Goal: Information Seeking & Learning: Find specific fact

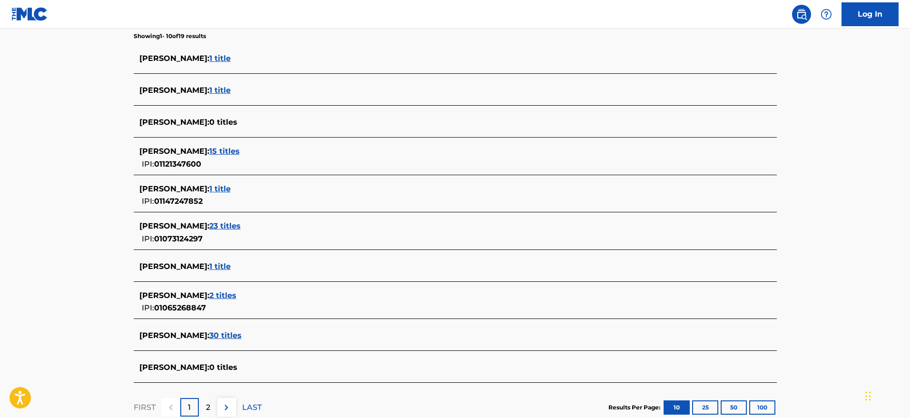
scroll to position [280, 0]
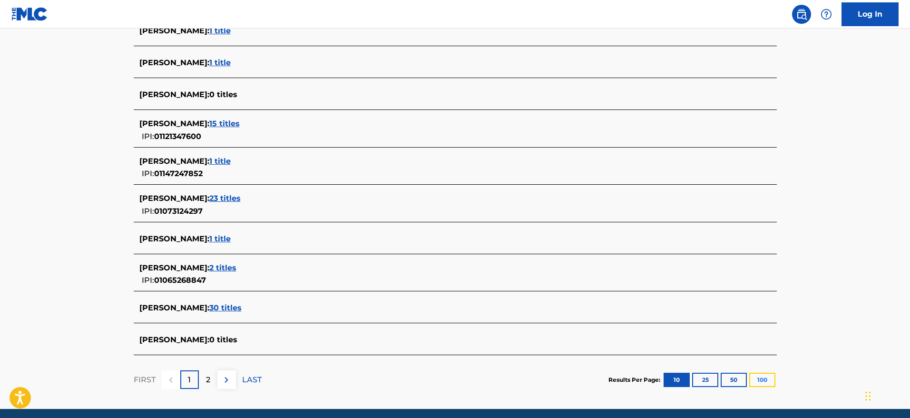
click at [752, 378] on button "100" at bounding box center [762, 380] width 26 height 14
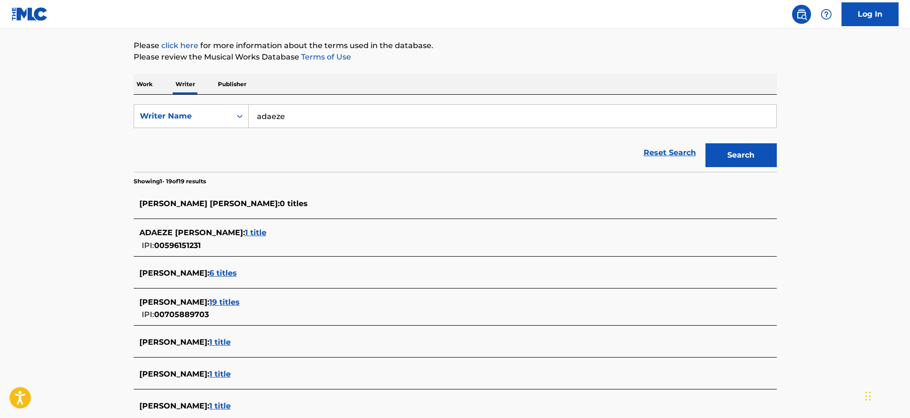
scroll to position [92, 0]
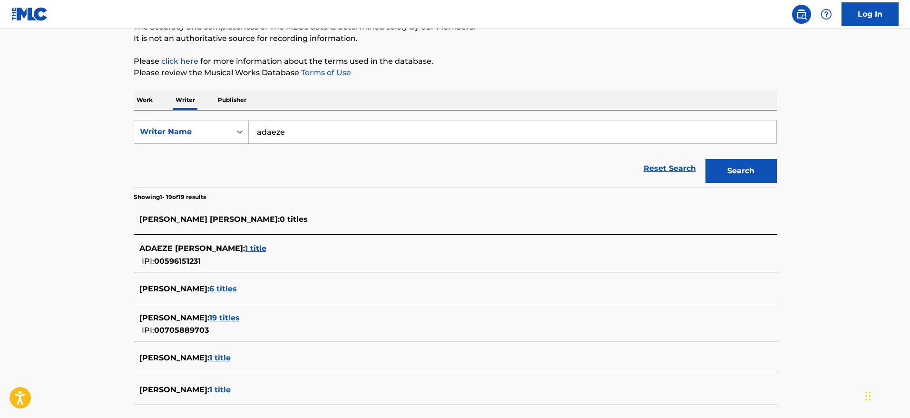
click at [378, 125] on input "adaeze" at bounding box center [513, 131] width 528 height 23
type input "[PERSON_NAME] [PERSON_NAME]"
click at [706, 159] on button "Search" at bounding box center [741, 171] width 71 height 24
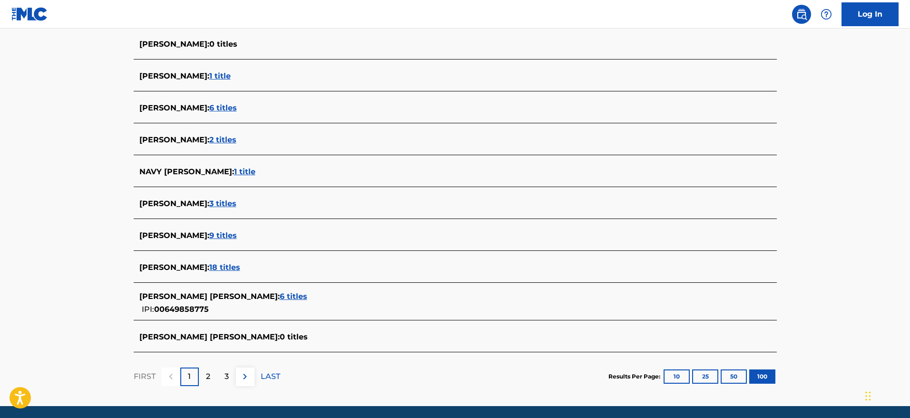
scroll to position [3257, 0]
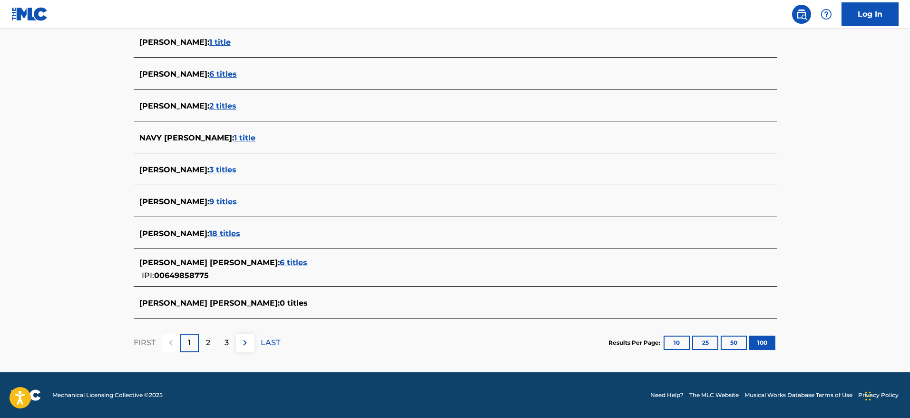
drag, startPoint x: 258, startPoint y: 266, endPoint x: 250, endPoint y: 270, distance: 8.7
click at [250, 270] on div "[PERSON_NAME] [PERSON_NAME] : 6 titles IPI: 00649858775" at bounding box center [442, 269] width 607 height 24
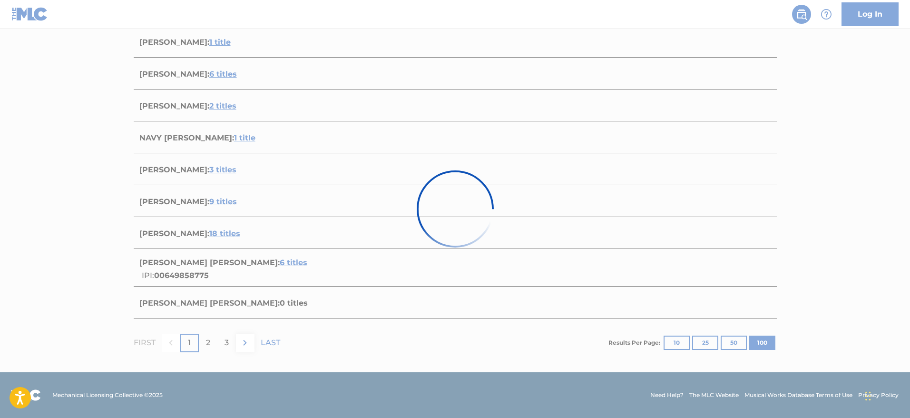
scroll to position [444, 0]
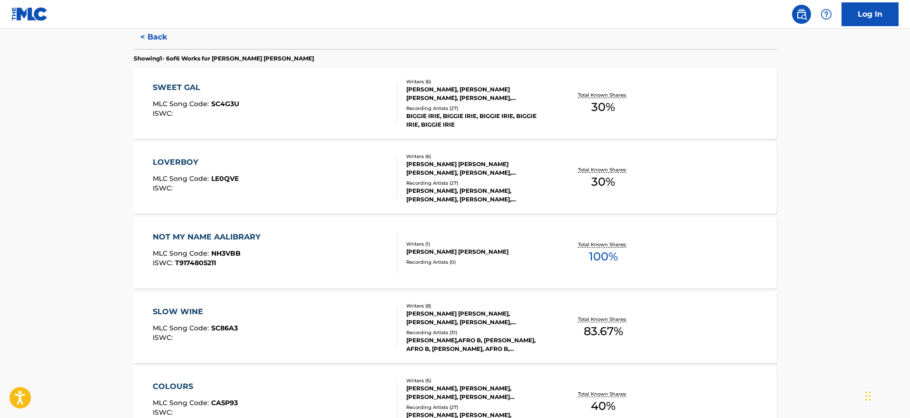
click at [908, 216] on main "The MLC Public Work Search The accuracy and completeness of The MLC's data is d…" at bounding box center [455, 167] width 910 height 787
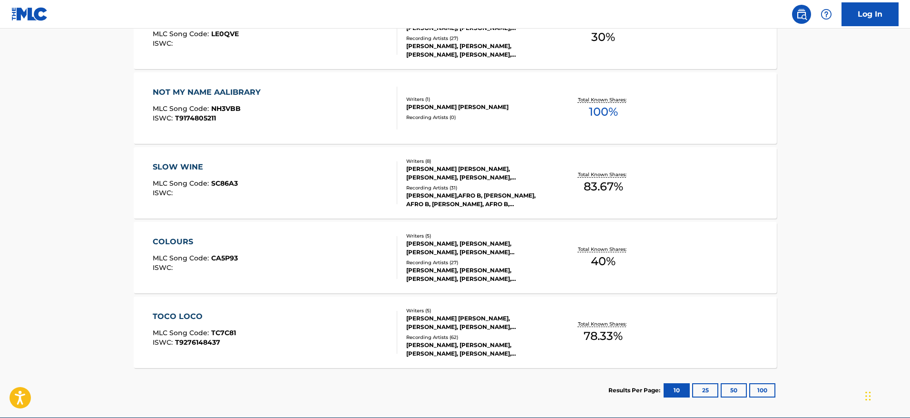
scroll to position [408, 0]
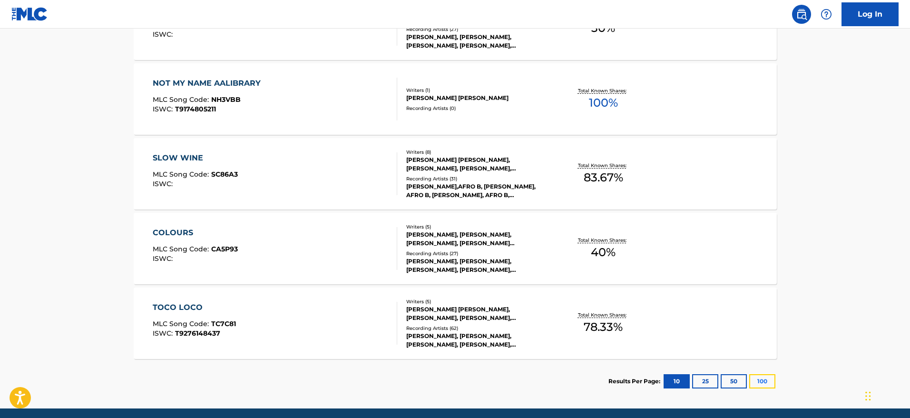
click at [766, 388] on button "100" at bounding box center [762, 381] width 26 height 14
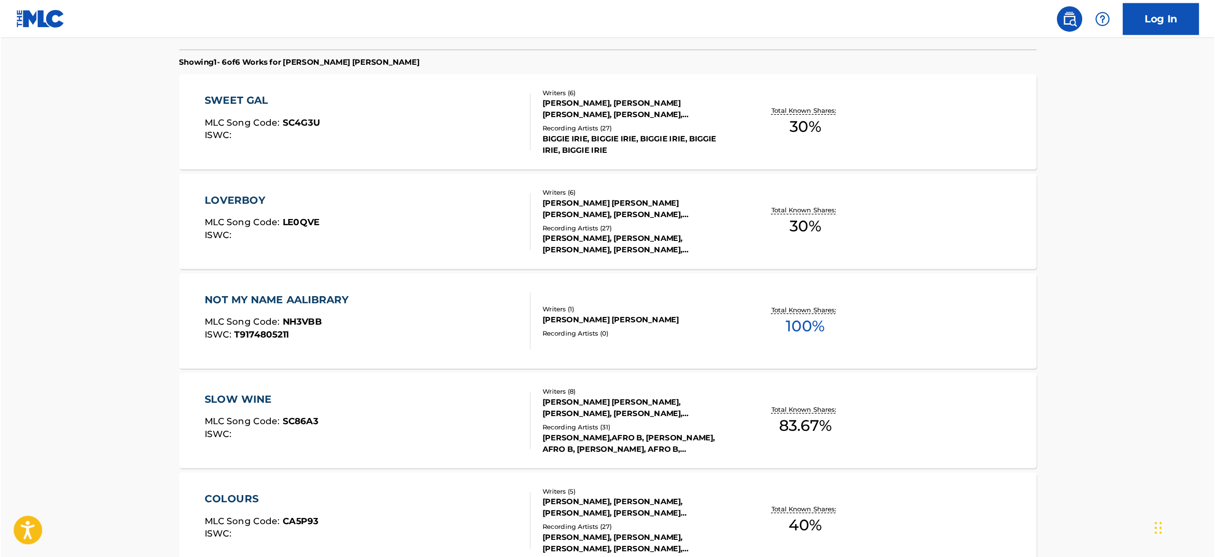
scroll to position [265, 0]
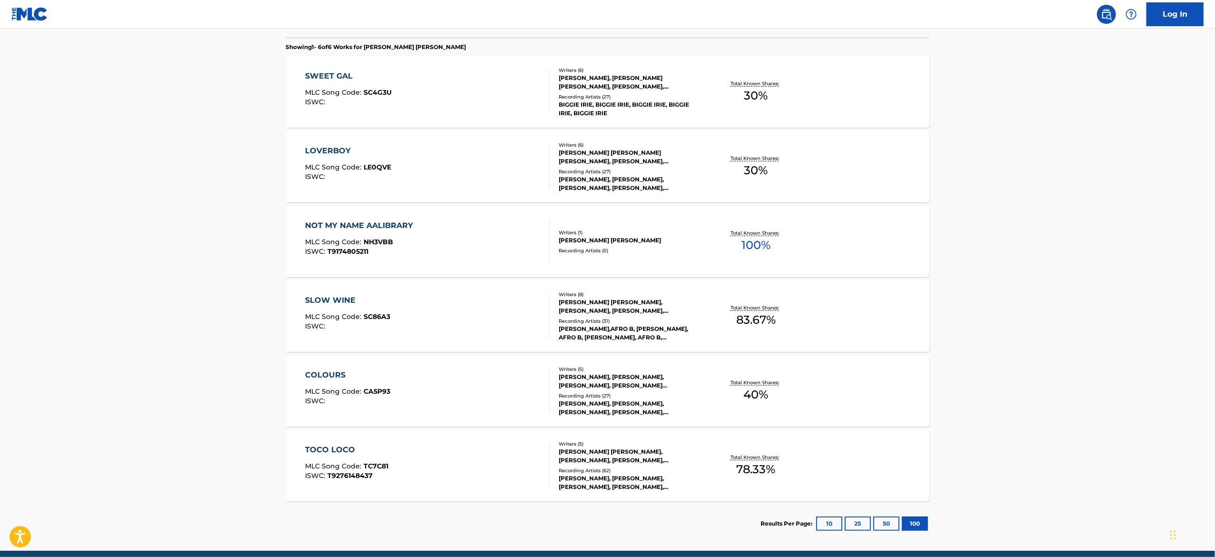
drag, startPoint x: 874, startPoint y: 0, endPoint x: 232, endPoint y: 258, distance: 692.1
click at [232, 258] on main "The MLC Public Work Search The accuracy and completeness of The MLC's data is d…" at bounding box center [607, 156] width 1215 height 787
click at [411, 86] on div "SWEET GAL MLC Song Code : SC4G3U ISWC :" at bounding box center [427, 91] width 245 height 43
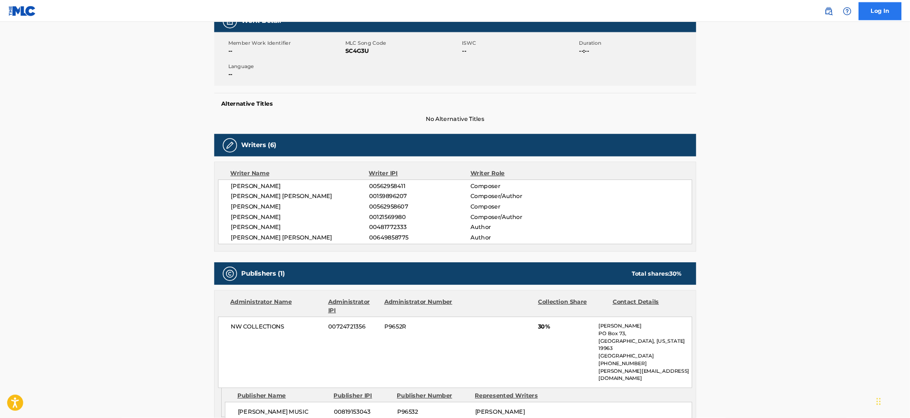
scroll to position [157, 0]
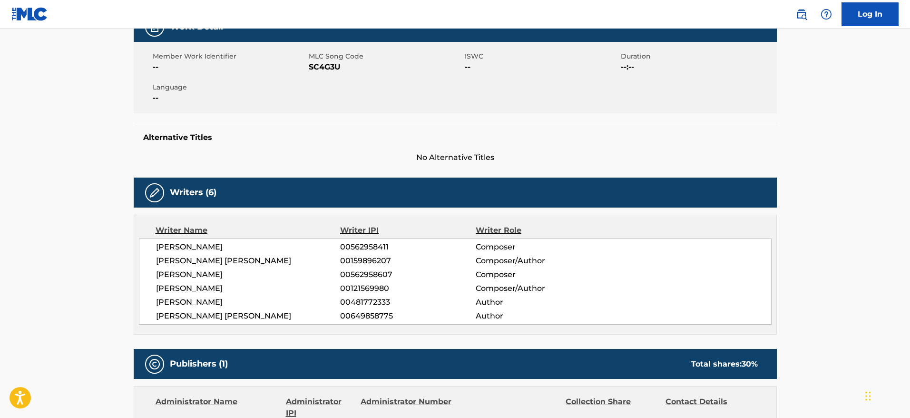
drag, startPoint x: 1182, startPoint y: 1, endPoint x: 22, endPoint y: 233, distance: 1183.2
click at [22, 233] on main "< Back to public search results Copy work link SWEET GAL Work Detail Member Wor…" at bounding box center [455, 409] width 910 height 1076
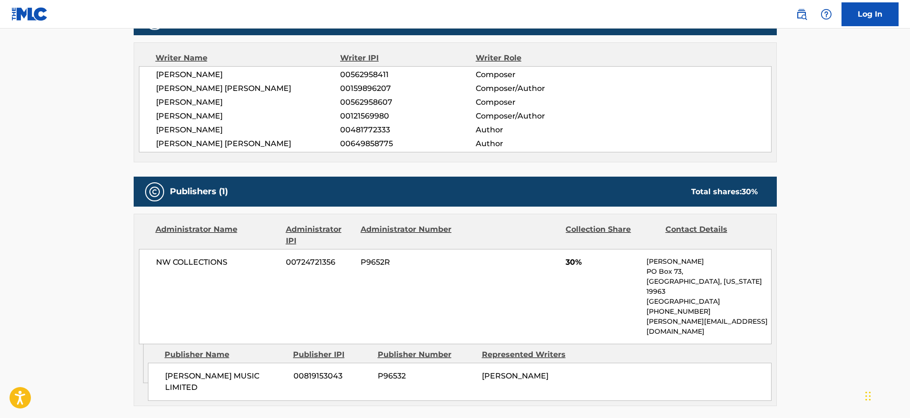
scroll to position [322, 0]
